Goal: Task Accomplishment & Management: Manage account settings

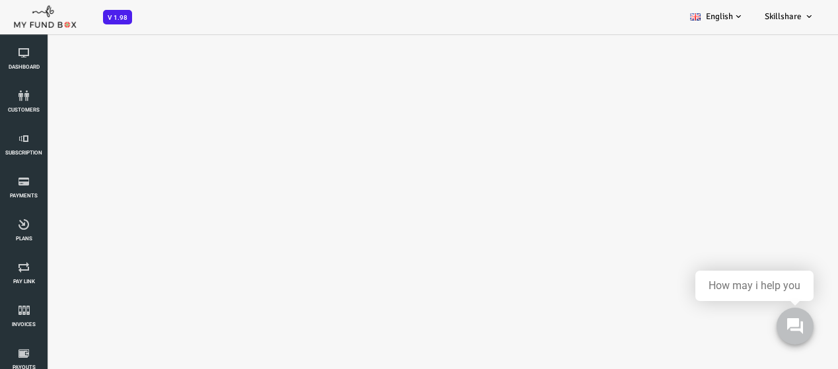
select select "100"
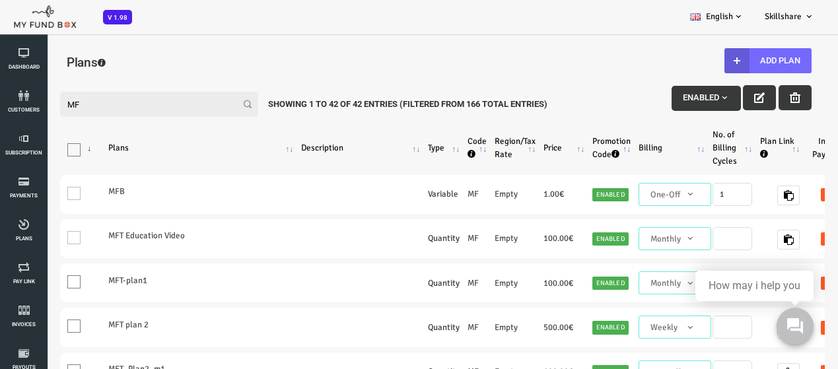
scroll to position [132, 0]
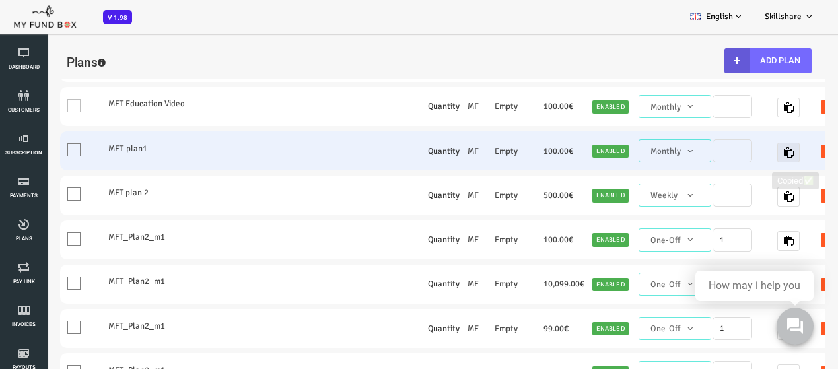
click at [750, 156] on icon "button" at bounding box center [755, 152] width 11 height 11
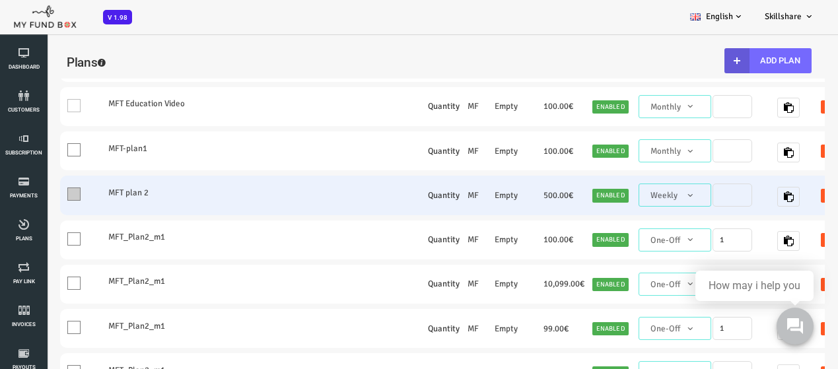
click at [40, 202] on label "One" at bounding box center [49, 191] width 30 height 27
click at [57, 198] on input "One" at bounding box center [57, 198] width 0 height 0
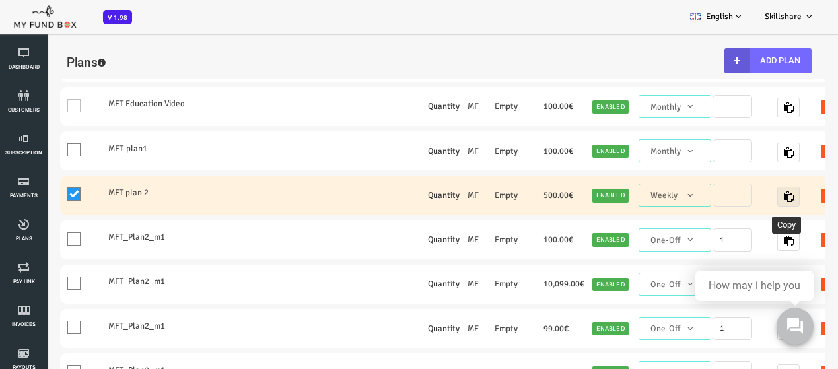
click at [754, 198] on icon "button" at bounding box center [755, 197] width 11 height 11
click at [38, 189] on span at bounding box center [40, 194] width 13 height 13
click at [57, 198] on input "One" at bounding box center [57, 198] width 0 height 0
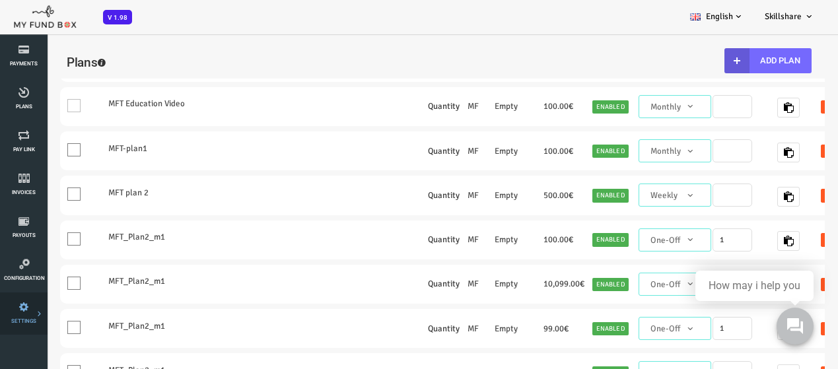
click at [0, 0] on link "Payment Gateway" at bounding box center [0, 0] width 0 height 0
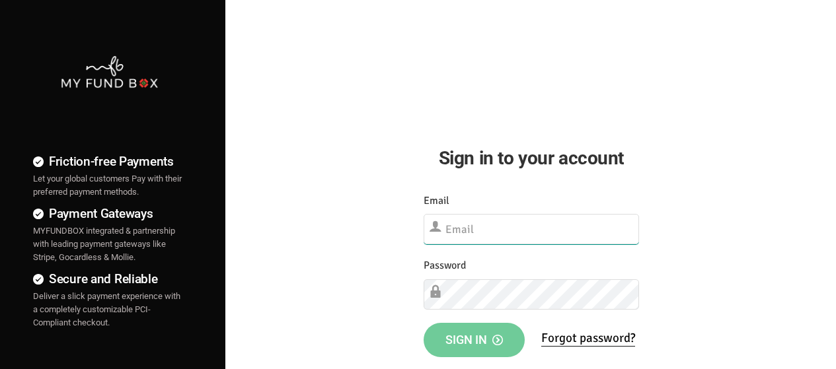
type input "[EMAIL_ADDRESS][DOMAIN_NAME]"
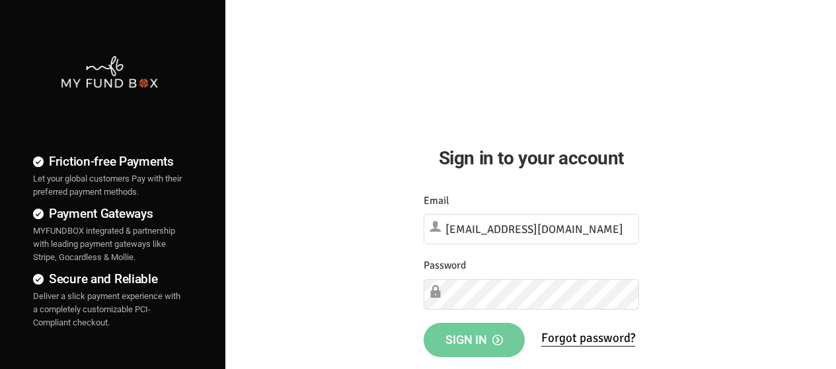
click at [459, 335] on span "Sign in" at bounding box center [473, 340] width 57 height 14
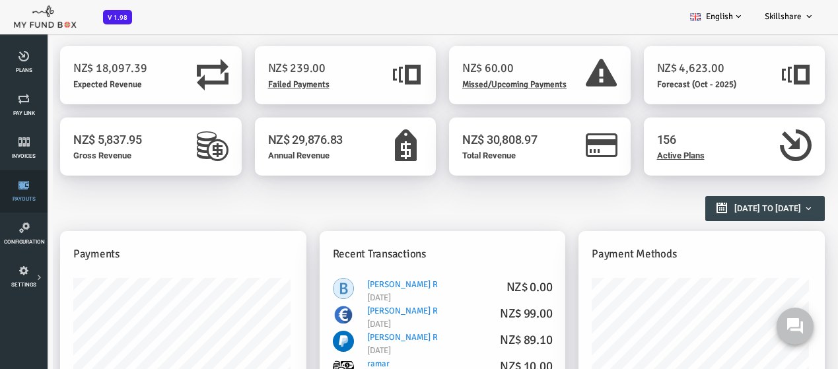
scroll to position [198, 0]
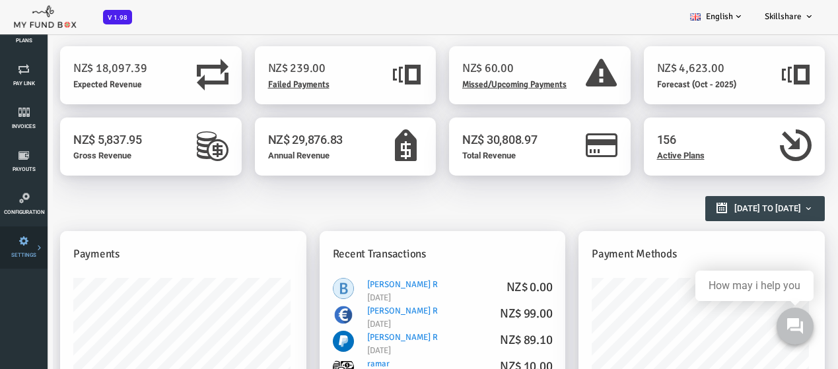
click at [37, 251] on link "SETTINGS" at bounding box center [24, 248] width 40 height 42
click at [0, 0] on icon at bounding box center [0, 0] width 0 height 0
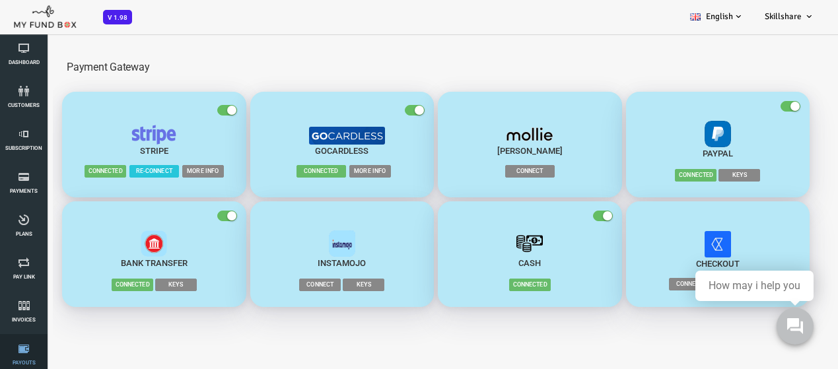
scroll to position [0, 0]
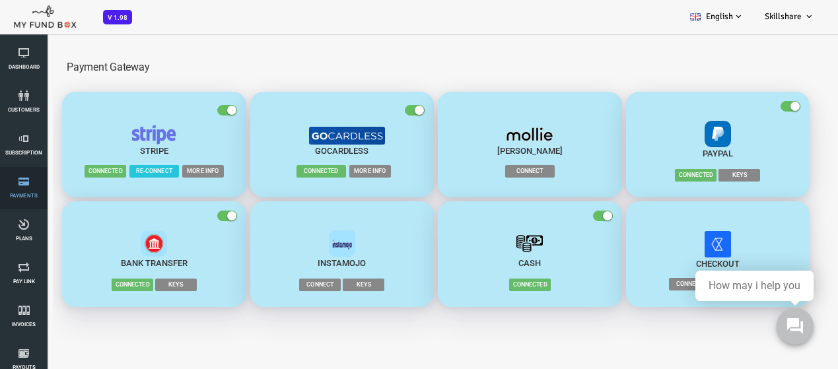
click at [26, 202] on link "Payments" at bounding box center [24, 188] width 40 height 42
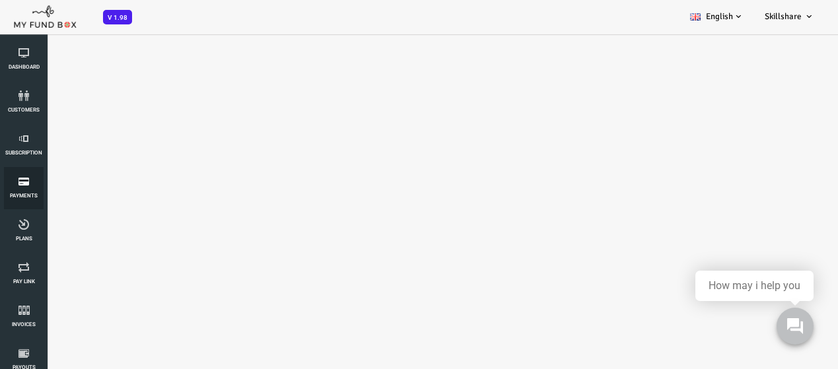
select select "100"
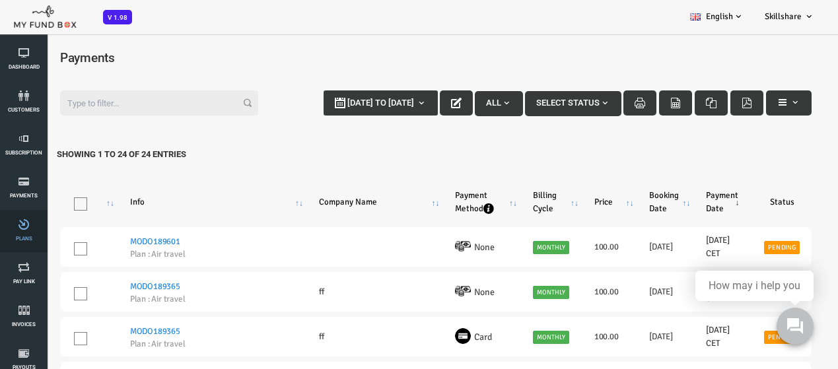
click at [2, 220] on li "Plans" at bounding box center [24, 231] width 48 height 42
click at [25, 244] on link "Plans" at bounding box center [24, 231] width 40 height 42
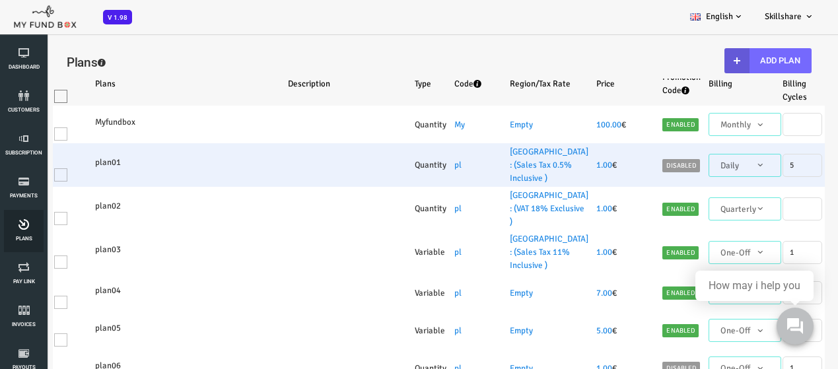
select select "100"
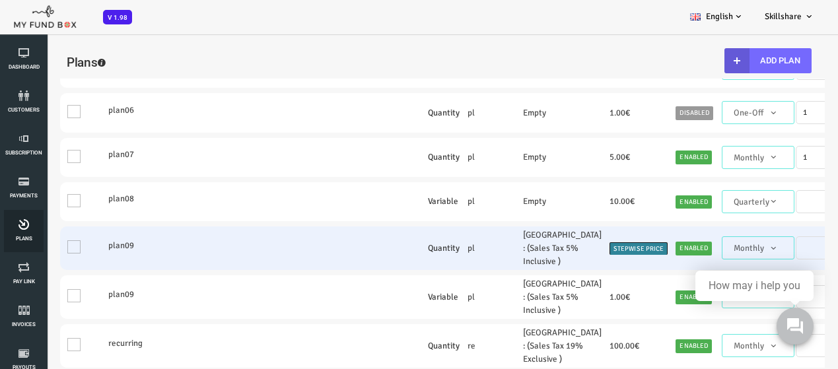
scroll to position [462, 0]
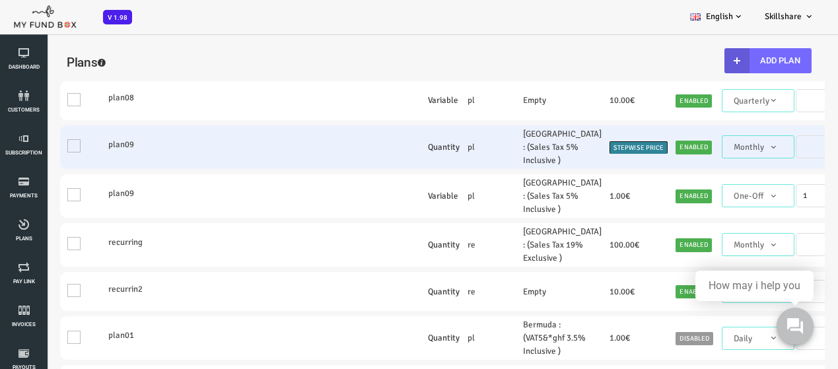
click at [44, 169] on td "One" at bounding box center [48, 148] width 44 height 44
click at [40, 169] on td "One" at bounding box center [48, 148] width 44 height 44
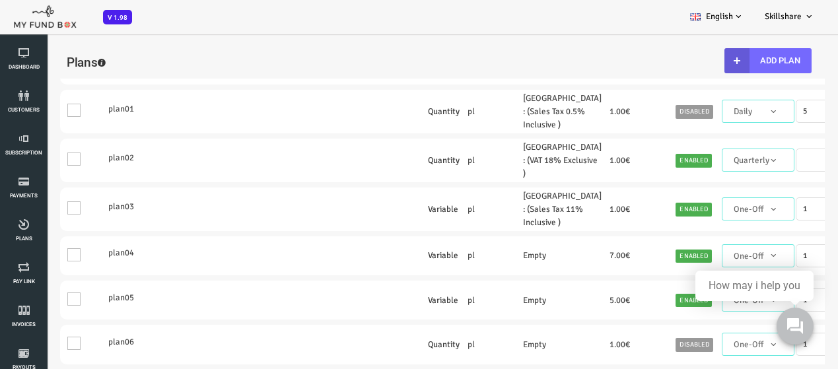
scroll to position [198, 0]
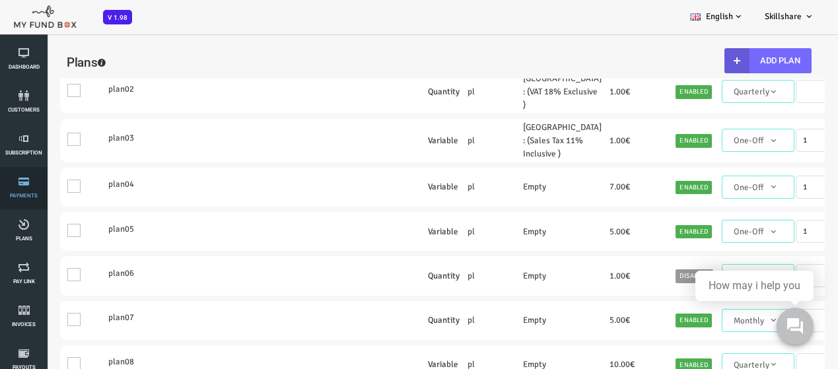
click at [22, 199] on link "Payments" at bounding box center [24, 188] width 40 height 42
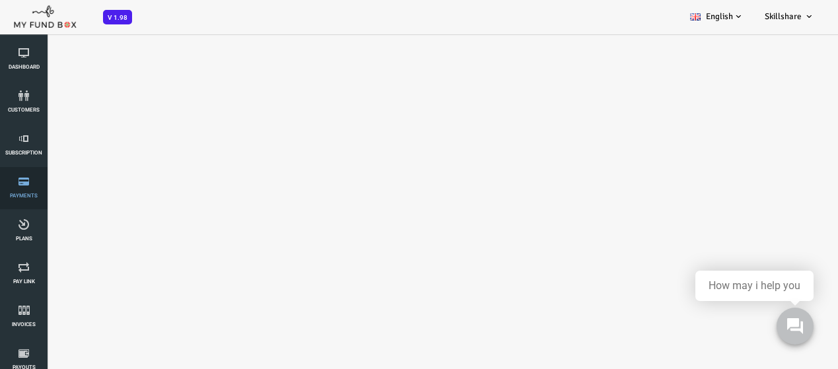
select select "100"
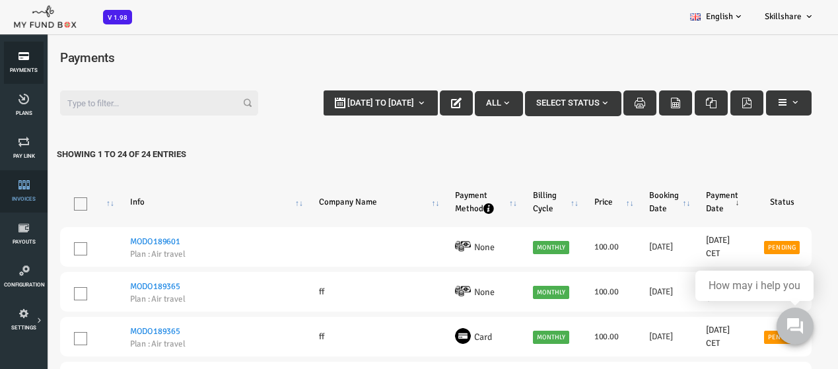
scroll to position [132, 0]
